Goal: Navigation & Orientation: Find specific page/section

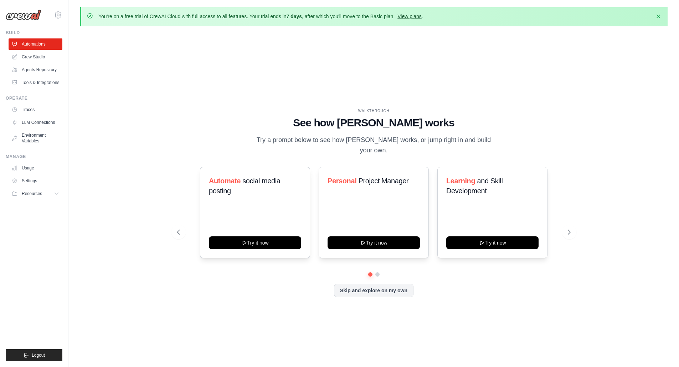
click at [416, 14] on link "View plans" at bounding box center [409, 17] width 24 height 6
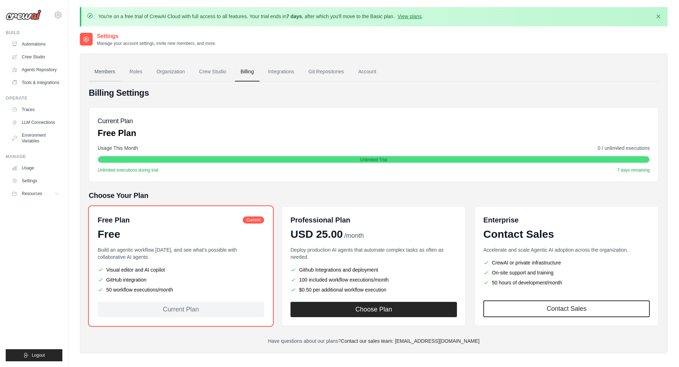
click at [110, 72] on link "Members" at bounding box center [105, 71] width 32 height 19
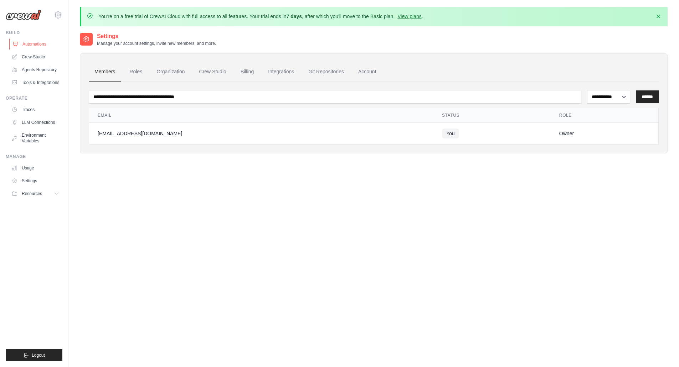
click at [36, 44] on link "Automations" at bounding box center [36, 43] width 54 height 11
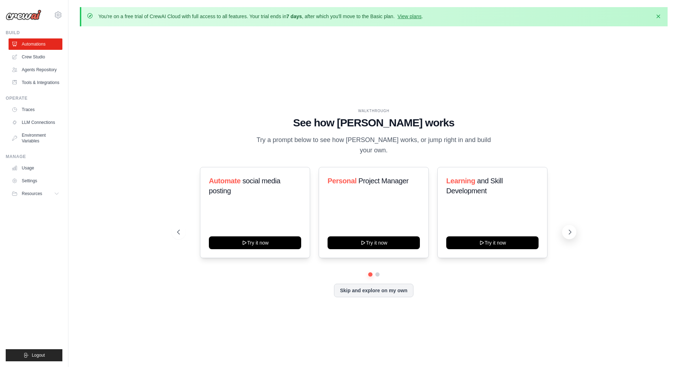
click at [570, 229] on icon at bounding box center [569, 232] width 7 height 7
